Goal: Contribute content: Add original content to the website for others to see

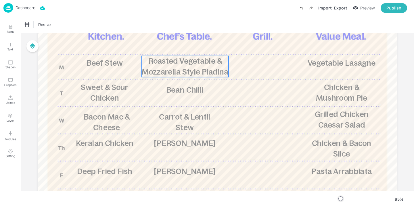
scroll to position [74, 0]
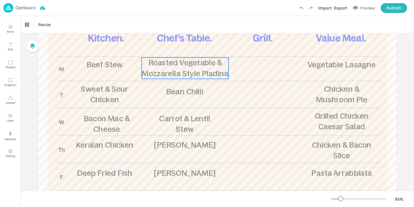
click at [187, 64] on span "Roasted Vegetable & Mozzarella Style Piadina" at bounding box center [185, 69] width 87 height 20
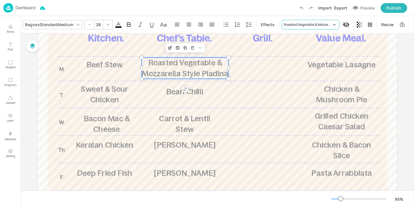
click at [287, 26] on div "Roasted Vegetable & Mozzarella Style Piadina" at bounding box center [308, 24] width 48 height 5
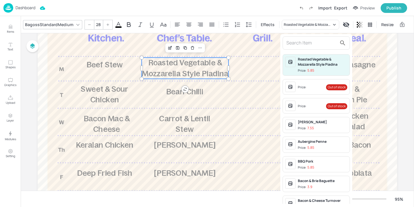
click at [293, 44] on input "text" at bounding box center [311, 43] width 51 height 9
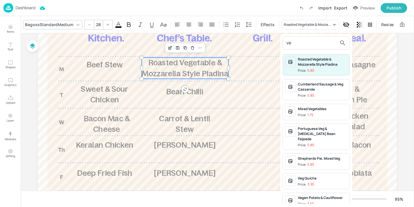
type input "v"
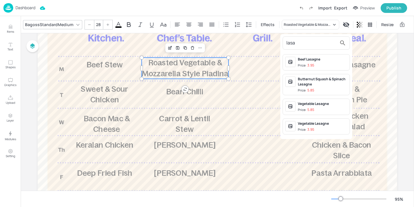
type input "lasa"
click at [334, 108] on span "Price: 5.85" at bounding box center [322, 110] width 49 height 5
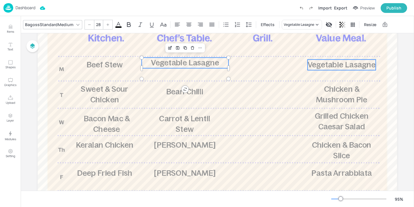
click at [340, 67] on span "Vegetable Lasagne" at bounding box center [341, 64] width 68 height 9
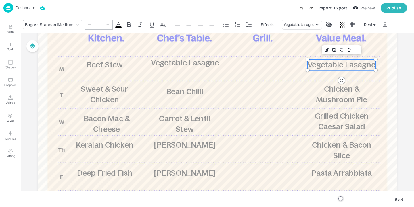
type input "28"
click at [280, 26] on div "BagossStandardMedium 28 Effects Vegetable Lasagne Resize" at bounding box center [209, 25] width 372 height 10
click at [287, 26] on div "Vegetable Lasagne" at bounding box center [299, 24] width 30 height 5
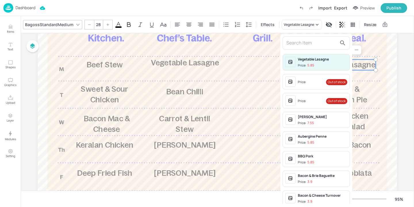
click at [306, 45] on input "text" at bounding box center [311, 43] width 51 height 9
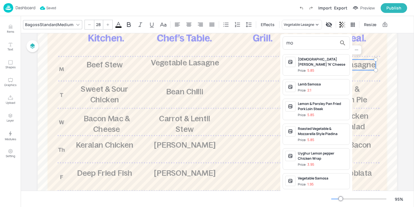
type input "m"
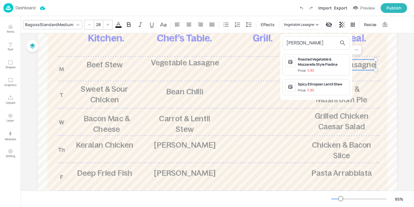
type input "[PERSON_NAME]"
click at [318, 60] on div "Roasted Vegetable & Mozzarella Style Piadina" at bounding box center [322, 62] width 49 height 10
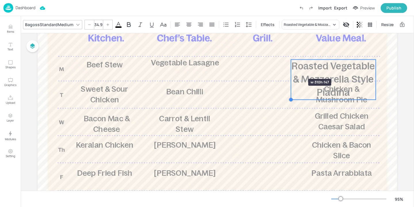
type input "34.7"
drag, startPoint x: 307, startPoint y: 70, endPoint x: 291, endPoint y: 69, distance: 16.2
click at [291, 69] on div "Beef Stew Sweet & Sour Chicken Roasted Vegetable & Mozzarella Style Piadina Veg…" at bounding box center [217, 124] width 359 height 295
click at [302, 6] on icon "Undo (Ctrl + Z)" at bounding box center [301, 7] width 5 height 5
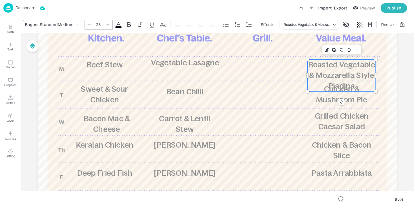
click at [339, 68] on span "Roasted Vegetable & Mozzarella Style Piadina" at bounding box center [341, 75] width 67 height 30
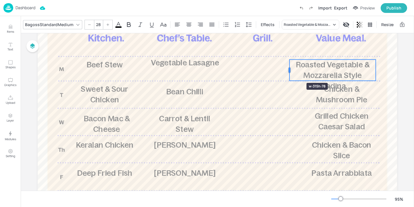
drag, startPoint x: 307, startPoint y: 74, endPoint x: 289, endPoint y: 73, distance: 18.1
click at [289, 73] on div at bounding box center [289, 70] width 5 height 21
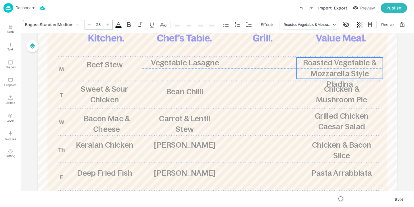
drag, startPoint x: 337, startPoint y: 74, endPoint x: 344, endPoint y: 71, distance: 7.3
click at [344, 71] on span "Roasted Vegetable & Mozzarella Style Piadina" at bounding box center [340, 74] width 74 height 30
click at [297, 70] on div at bounding box center [296, 68] width 5 height 21
click at [288, 70] on div at bounding box center [217, 124] width 359 height 295
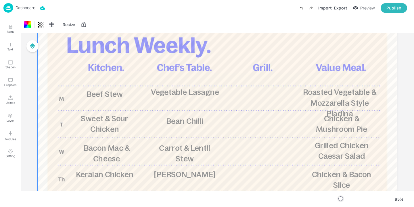
scroll to position [2, 0]
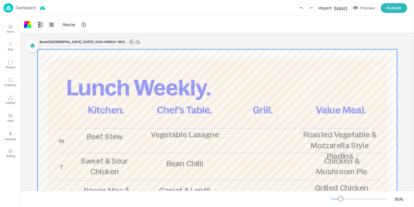
click at [339, 7] on div "Export" at bounding box center [340, 8] width 13 height 6
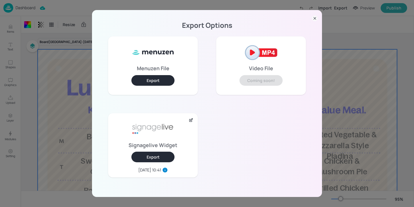
click at [146, 154] on button "Export" at bounding box center [152, 157] width 43 height 11
click at [83, 49] on div "Export Options Menuzen File Export Video File Coming soon! Signagelive Widget E…" at bounding box center [207, 103] width 414 height 207
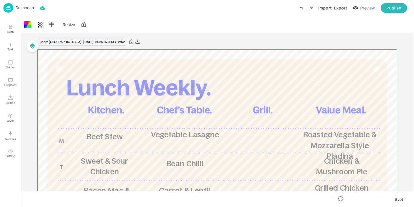
click at [29, 6] on p "Dashboard" at bounding box center [26, 8] width 20 height 4
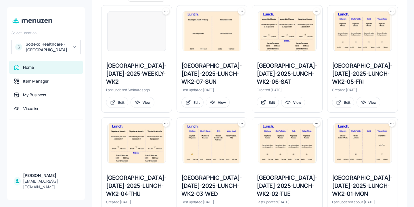
scroll to position [190, 0]
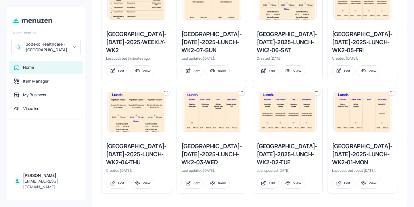
click at [336, 153] on div "[GEOGRAPHIC_DATA]-[DATE]-2025-LUNCH-WK2-01-MON" at bounding box center [362, 155] width 61 height 24
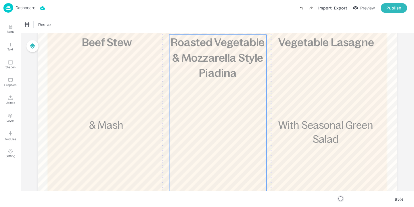
scroll to position [57, 0]
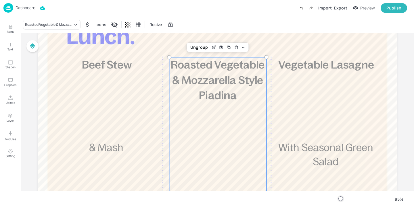
click at [224, 118] on div "£5.85 Roasted Vegetable & Mozzarella Style Piadina 454 kcal" at bounding box center [217, 157] width 97 height 201
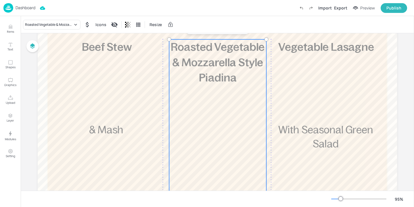
scroll to position [58, 0]
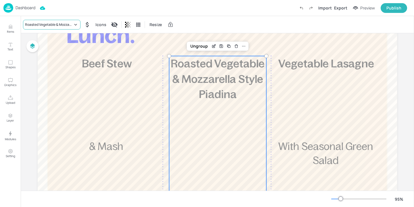
click at [51, 22] on div "Roasted Vegetable & Mozzarella Style Piadina" at bounding box center [49, 24] width 48 height 5
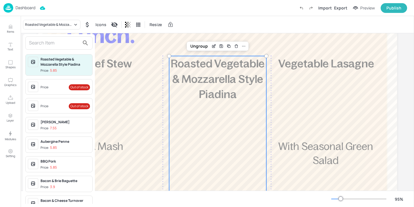
click at [50, 46] on input "text" at bounding box center [54, 43] width 51 height 9
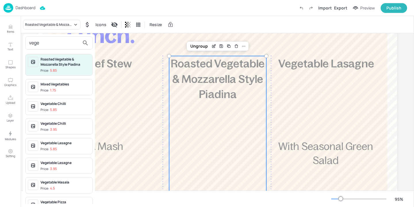
type input "vege"
click at [81, 150] on span "Price: 5.85" at bounding box center [65, 149] width 49 height 5
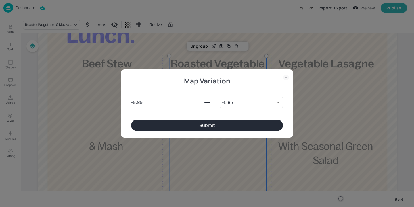
click at [201, 129] on button "Submit" at bounding box center [207, 125] width 152 height 11
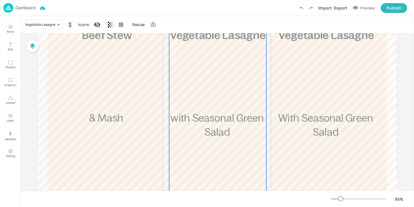
scroll to position [55, 0]
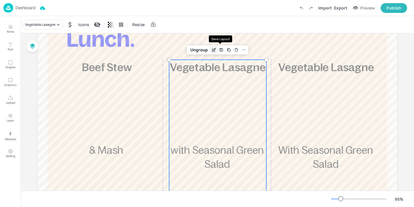
click at [215, 49] on div "Edit Item" at bounding box center [213, 49] width 7 height 7
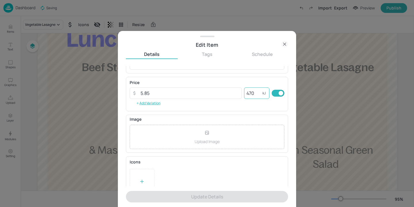
scroll to position [92, 0]
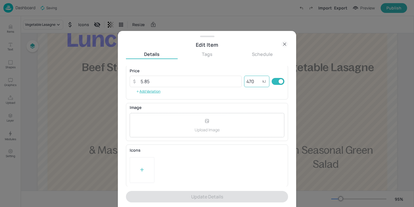
click at [261, 84] on div "470 kJ ​" at bounding box center [256, 81] width 25 height 11
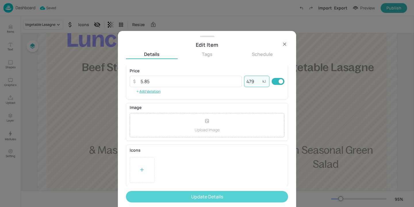
type input "479"
click at [239, 199] on button "Update Details" at bounding box center [207, 196] width 162 height 11
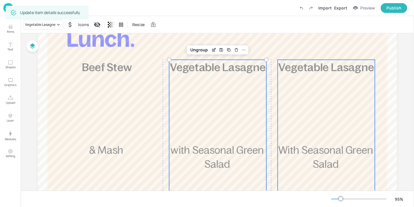
click at [311, 119] on div "£3.95 Vegetable Lasagne With Seasonal Green Salad 479 kcal" at bounding box center [326, 160] width 97 height 201
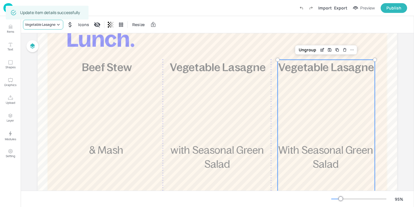
click at [61, 24] on icon at bounding box center [58, 25] width 6 height 6
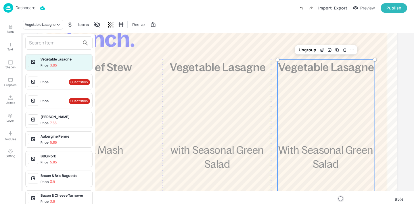
click at [60, 39] on input "text" at bounding box center [54, 43] width 51 height 9
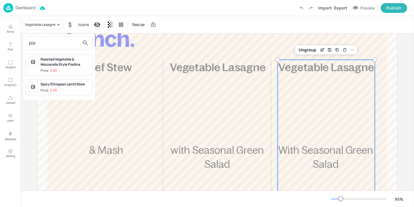
type input "pia"
click at [70, 62] on div "Roasted Vegetable & Mozzarella Style Piadina" at bounding box center [65, 62] width 49 height 10
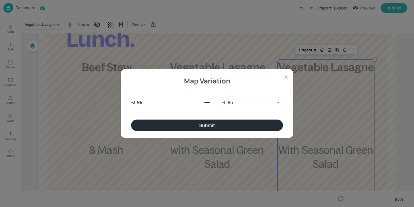
click at [204, 124] on button "Submit" at bounding box center [207, 125] width 152 height 11
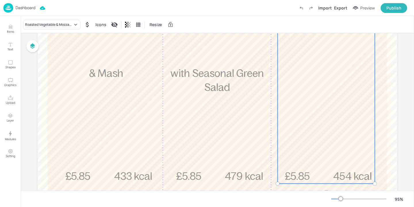
scroll to position [64, 0]
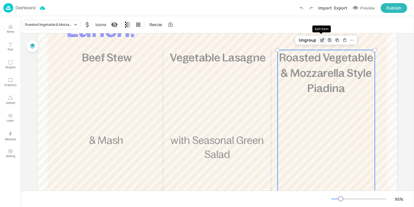
click at [320, 40] on icon "Edit Item" at bounding box center [322, 40] width 5 height 5
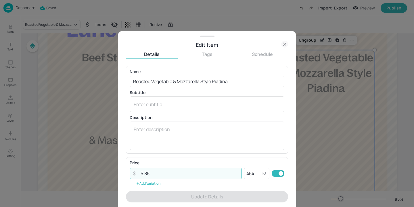
drag, startPoint x: 168, startPoint y: 171, endPoint x: 128, endPoint y: 169, distance: 39.1
click at [128, 169] on div "Price ​ 5.85 ​ 454 kJ ​ Add Variation" at bounding box center [207, 174] width 162 height 34
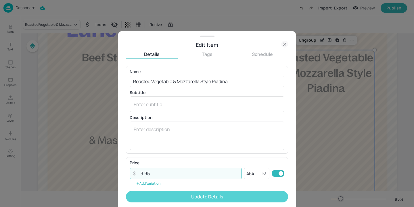
type input "3.95"
click at [157, 196] on button "Update Details" at bounding box center [207, 196] width 162 height 11
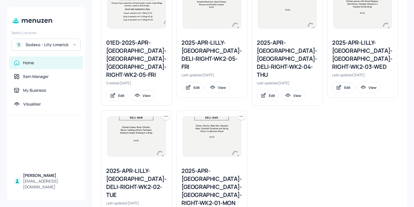
scroll to position [190, 0]
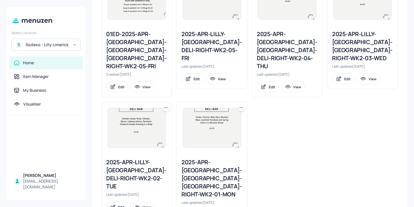
click at [185, 159] on div "2025-APR-[GEOGRAPHIC_DATA]-[GEOGRAPHIC_DATA]-[GEOGRAPHIC_DATA]-RIGHT-WK2-01-MON" at bounding box center [211, 179] width 61 height 40
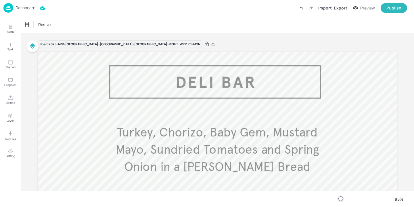
click at [28, 9] on p "Dashboard" at bounding box center [26, 8] width 20 height 4
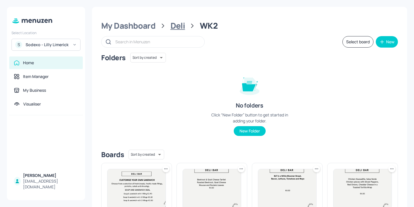
click at [170, 25] on div "Deli" at bounding box center [177, 26] width 15 height 10
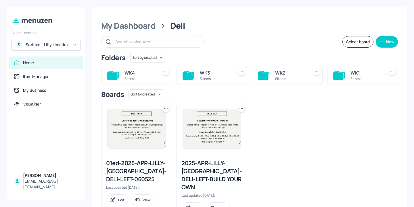
click at [137, 76] on div "WK4" at bounding box center [139, 73] width 31 height 7
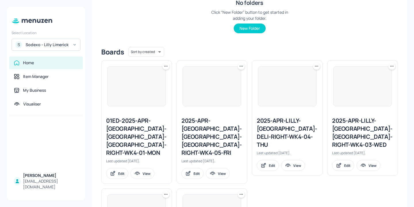
scroll to position [190, 0]
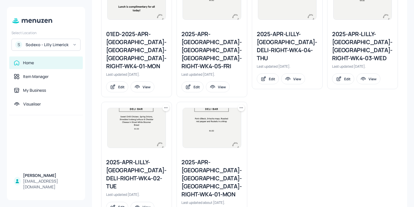
click at [208, 159] on div "2025-APR-[GEOGRAPHIC_DATA]-[GEOGRAPHIC_DATA]-[GEOGRAPHIC_DATA]-RIGHT-WK4-01-MON" at bounding box center [211, 179] width 61 height 40
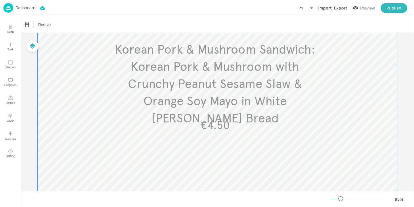
scroll to position [98, 0]
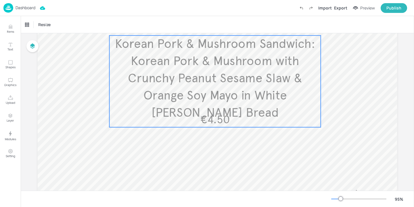
click at [210, 98] on span "Korean Pork & Mushroom Sandwich: Korean Pork & Mushroom with Crunchy Peanut Ses…" at bounding box center [215, 78] width 200 height 84
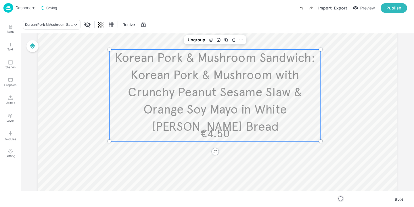
scroll to position [68, 0]
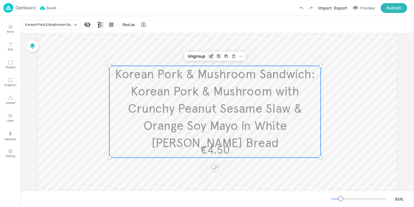
click at [210, 56] on icon "Edit Item" at bounding box center [211, 56] width 5 height 5
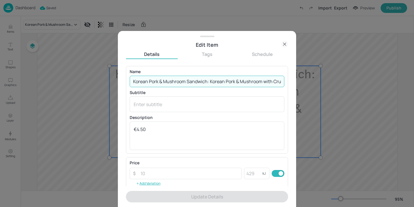
scroll to position [0, 149]
drag, startPoint x: 132, startPoint y: 80, endPoint x: 414, endPoint y: 76, distance: 281.4
click at [414, 76] on div "Edit Item Details Tags Schedule Name Korean Pork & Mushroom Sandwich: Korean Po…" at bounding box center [207, 103] width 414 height 207
drag, startPoint x: 280, startPoint y: 82, endPoint x: 102, endPoint y: 58, distance: 180.0
click at [102, 58] on div "Edit Item Details Tags Schedule Name Korean Pork & Mushroom Sandwich: Korean Po…" at bounding box center [207, 103] width 414 height 207
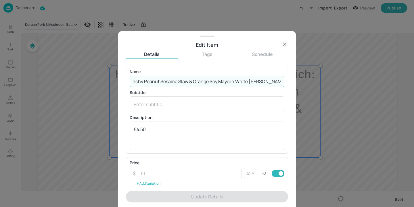
scroll to position [0, 0]
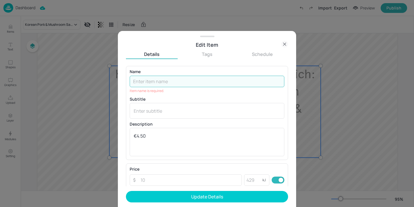
paste input "Chicken Ceasar on a Brown Bloomer with Baby gem lettuce, Bacon & Parmesan"
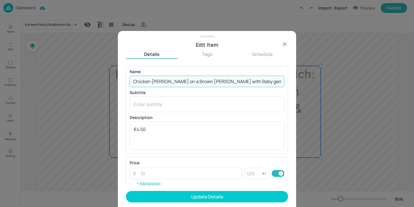
scroll to position [0, 19]
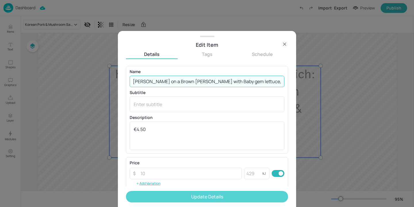
type input "Chicken Ceasar on a Brown Bloomer with Baby gem lettuce, Bacon & Parmesan"
click at [173, 196] on button "Update Details" at bounding box center [207, 196] width 162 height 11
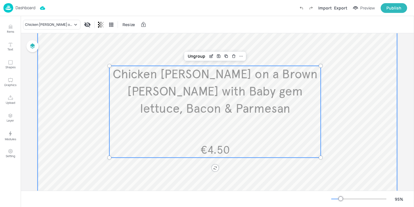
click at [53, 84] on div at bounding box center [217, 131] width 359 height 295
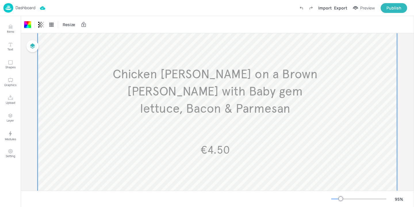
click at [25, 9] on p "Dashboard" at bounding box center [26, 8] width 20 height 4
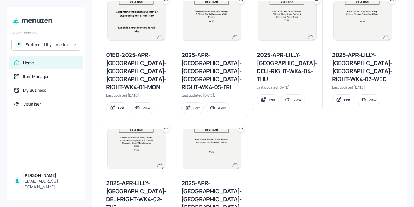
scroll to position [190, 0]
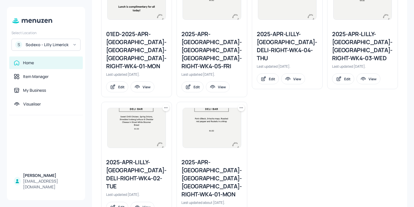
click at [211, 159] on div "2025-APR-LILLY-LIMERICK-DELI-RIGHT-WK4-01-MON" at bounding box center [211, 179] width 61 height 40
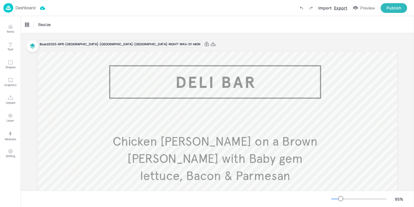
click at [340, 9] on div "Export" at bounding box center [340, 8] width 13 height 6
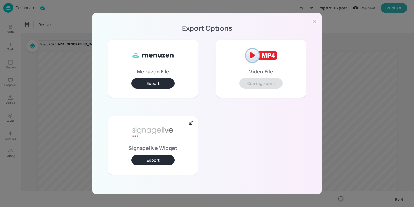
click at [144, 158] on button "Export" at bounding box center [152, 160] width 43 height 11
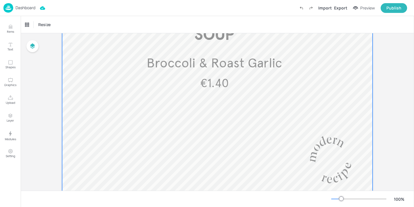
scroll to position [399, 0]
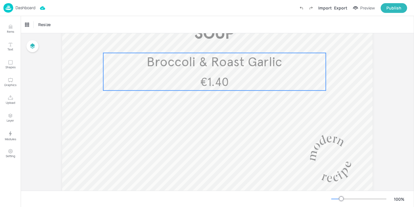
click at [207, 75] on span "€1.40" at bounding box center [214, 82] width 29 height 14
click at [46, 26] on div "Broccoli & Roast Garlic" at bounding box center [43, 24] width 37 height 5
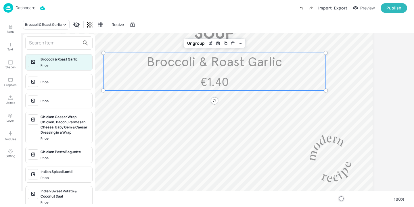
click at [68, 43] on input "text" at bounding box center [54, 43] width 51 height 9
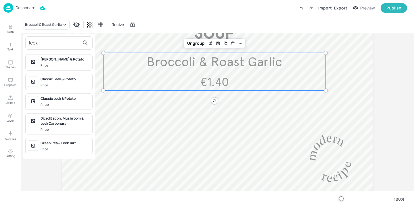
type input "leek"
click at [208, 46] on div at bounding box center [207, 103] width 414 height 207
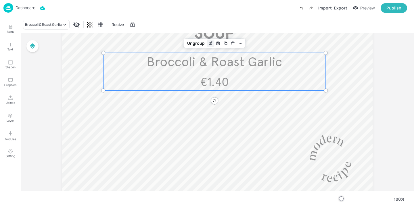
click at [209, 42] on icon "Edit Item" at bounding box center [210, 43] width 3 height 3
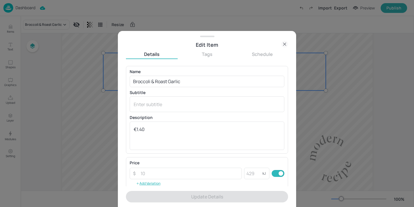
click at [305, 118] on div at bounding box center [207, 103] width 414 height 207
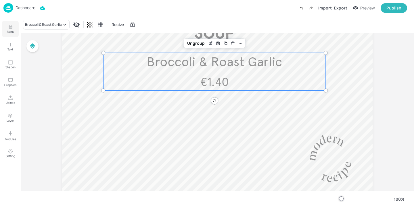
click at [11, 28] on icon "Items" at bounding box center [10, 28] width 3 height 1
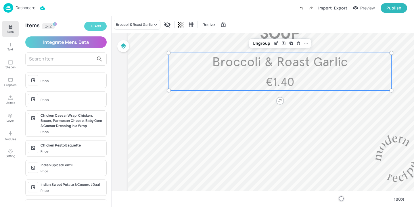
click at [97, 30] on button "Add" at bounding box center [95, 26] width 22 height 9
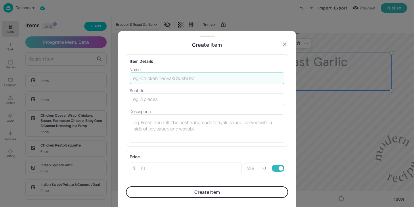
click at [183, 80] on input "text" at bounding box center [207, 78] width 155 height 11
paste input "Cream of Leek & Broccoli"
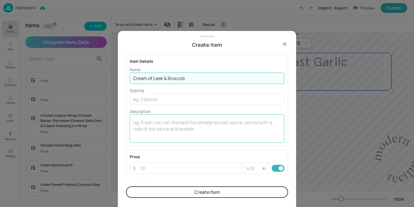
type input "Cream of Leek & Broccoli"
click at [135, 130] on textarea at bounding box center [207, 129] width 147 height 19
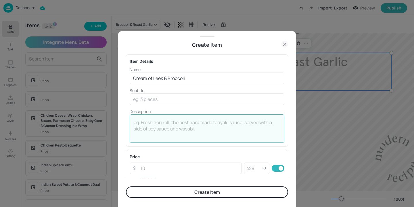
type textarea "@"
type textarea "€1.40"
click at [184, 193] on button "Create Item" at bounding box center [207, 192] width 162 height 11
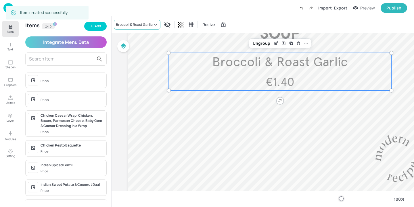
click at [138, 23] on div "Broccoli & Roast Garlic" at bounding box center [134, 24] width 37 height 5
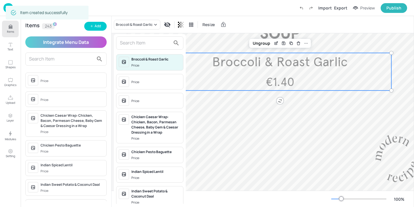
click at [132, 41] on input "text" at bounding box center [145, 43] width 51 height 9
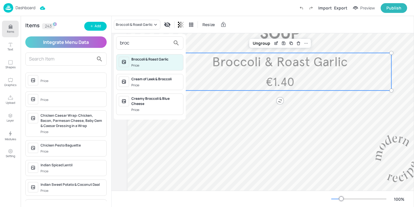
type input "broc"
click at [168, 78] on div "Cream of Leek & Broccoli" at bounding box center [155, 79] width 49 height 5
